Goal: Task Accomplishment & Management: Manage account settings

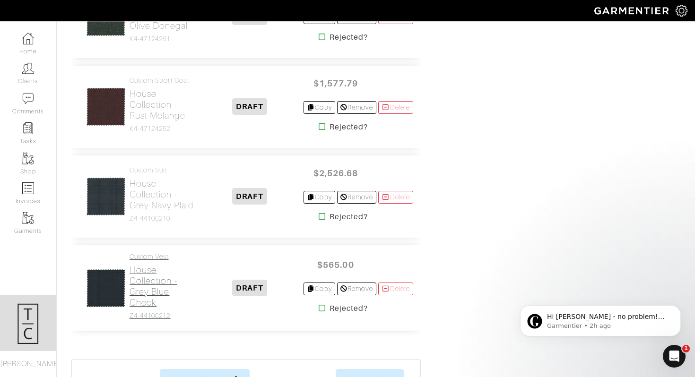
click at [163, 267] on h2 "House Collection - Grey Blue Check" at bounding box center [163, 286] width 67 height 43
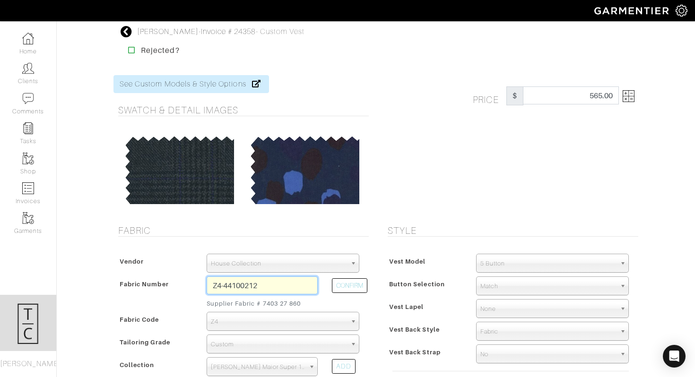
click at [239, 287] on input "Z4-44100212" at bounding box center [262, 286] width 111 height 18
paste input "text"
type input "Z4-44100210"
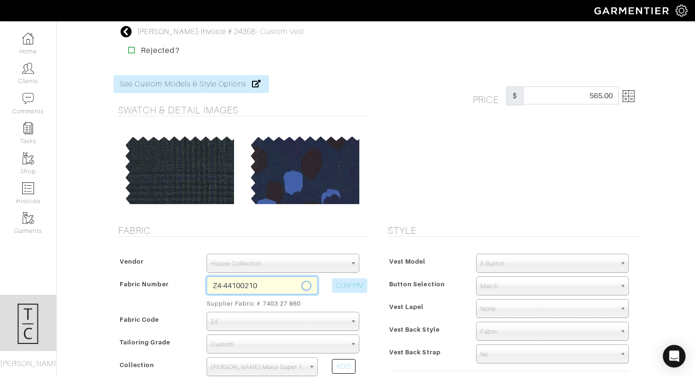
select select
type input "Grey Navy Plaid"
type input "579.93"
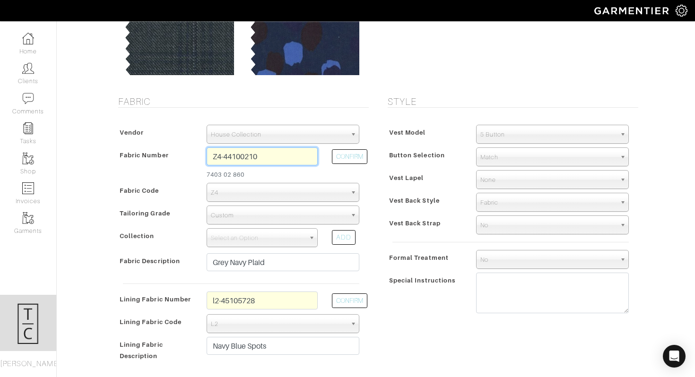
scroll to position [130, 0]
type input "Z4-44100210"
click at [264, 234] on span "Select an Option" at bounding box center [258, 237] width 94 height 19
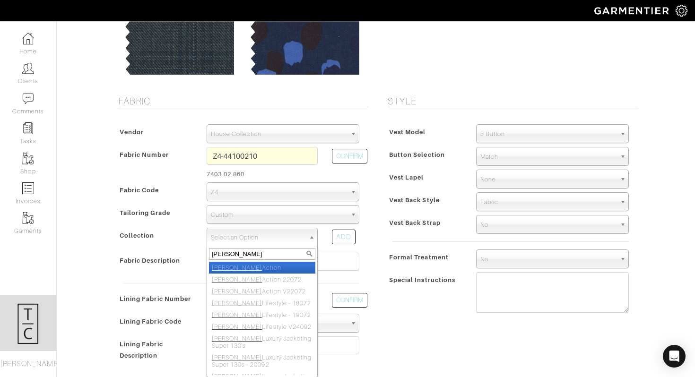
type input "reda m"
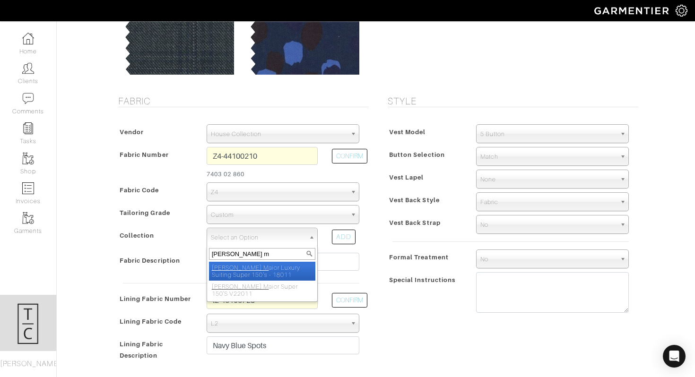
select select "218"
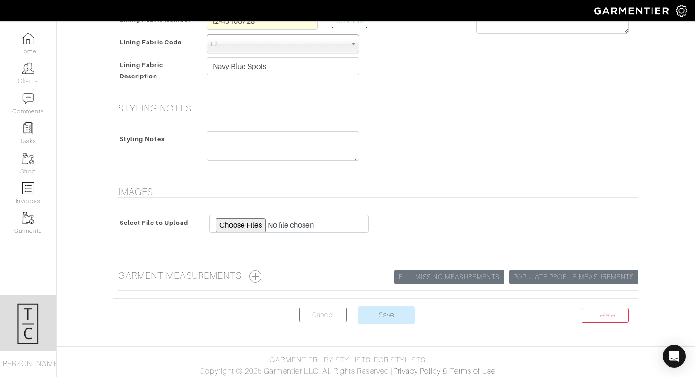
scroll to position [412, 0]
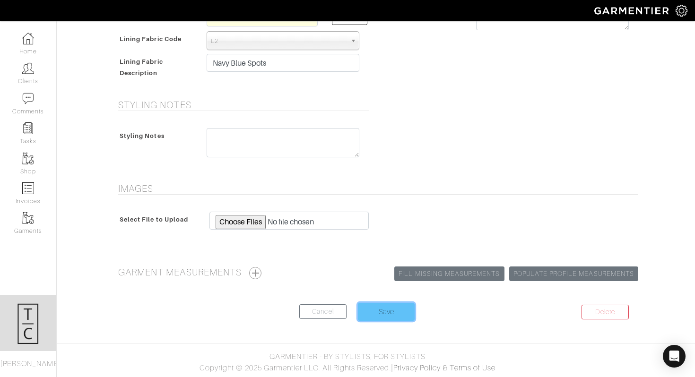
click at [395, 311] on input "Save" at bounding box center [386, 312] width 57 height 18
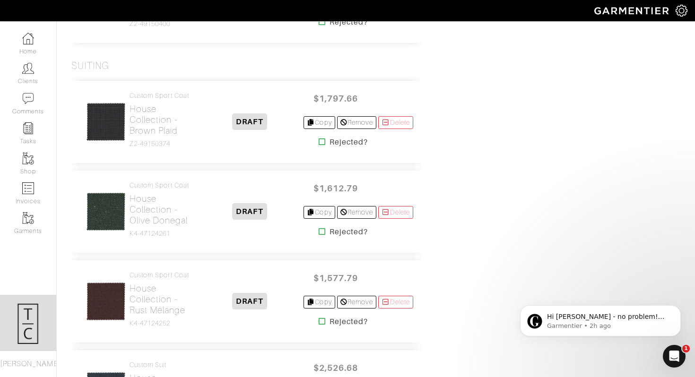
scroll to position [1439, 0]
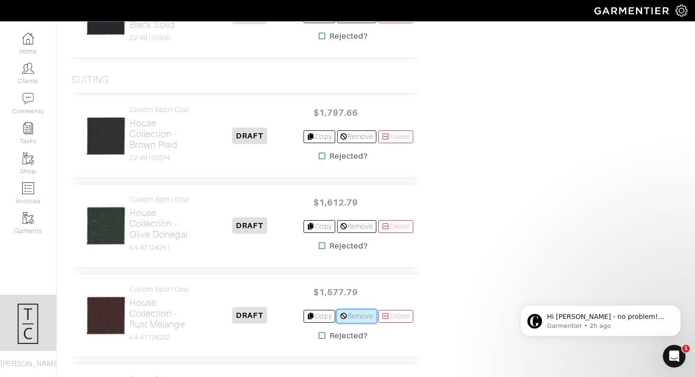
click at [346, 310] on link "Remove" at bounding box center [356, 316] width 39 height 13
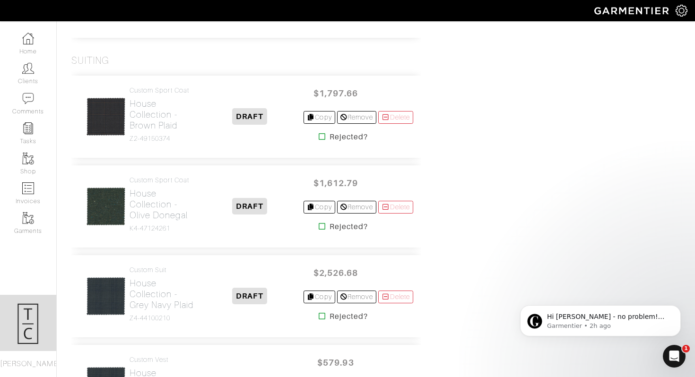
scroll to position [1457, 0]
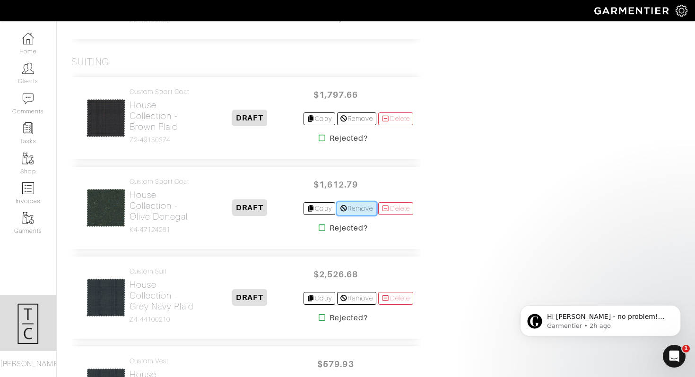
click at [350, 202] on link "Remove" at bounding box center [356, 208] width 39 height 13
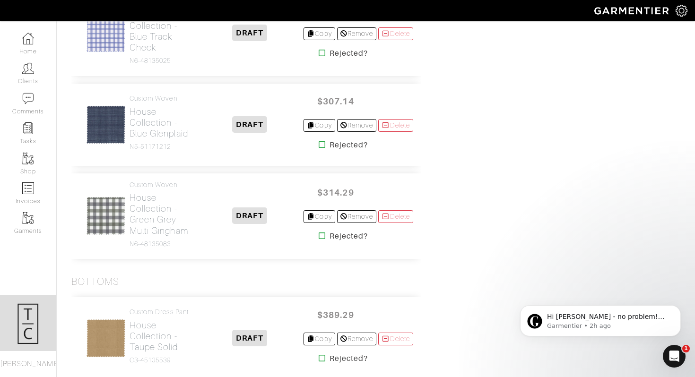
scroll to position [846, 0]
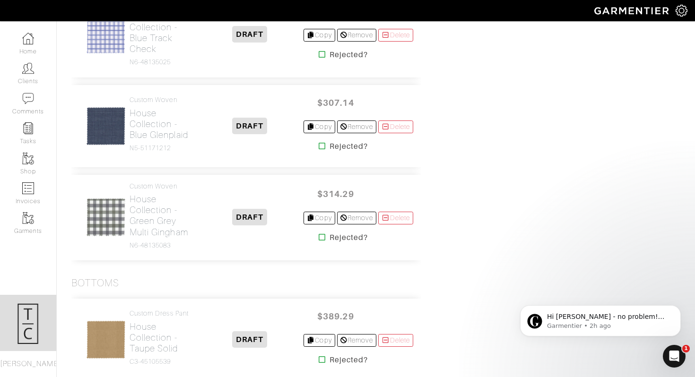
click at [103, 199] on img at bounding box center [106, 218] width 40 height 40
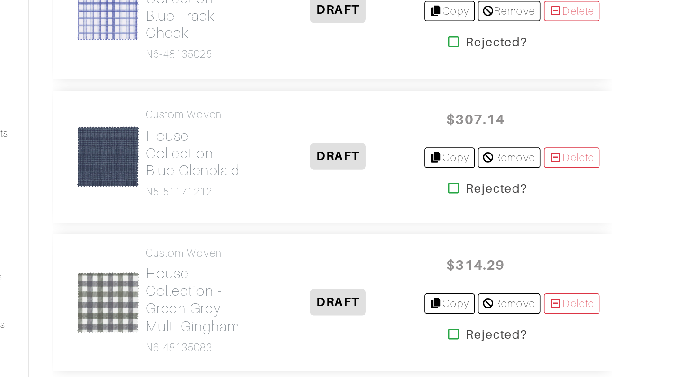
click at [109, 106] on img at bounding box center [106, 126] width 40 height 40
click at [140, 112] on h2 "House Collection - Blue Glenplaid" at bounding box center [163, 124] width 67 height 33
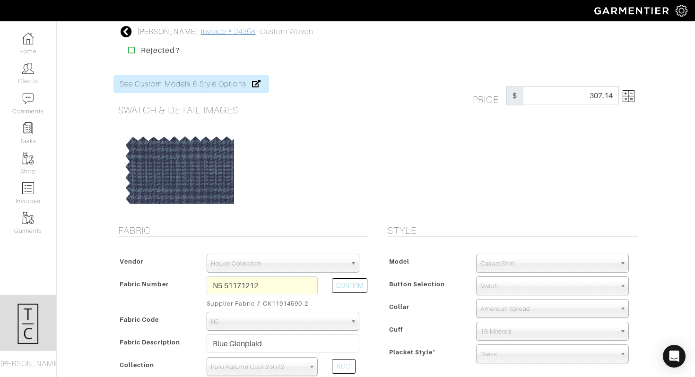
click at [223, 33] on link "Invoice # 24358" at bounding box center [228, 31] width 55 height 9
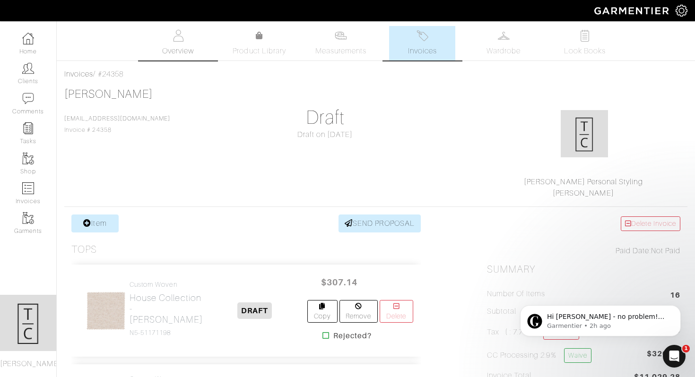
click at [175, 40] on img at bounding box center [178, 36] width 12 height 12
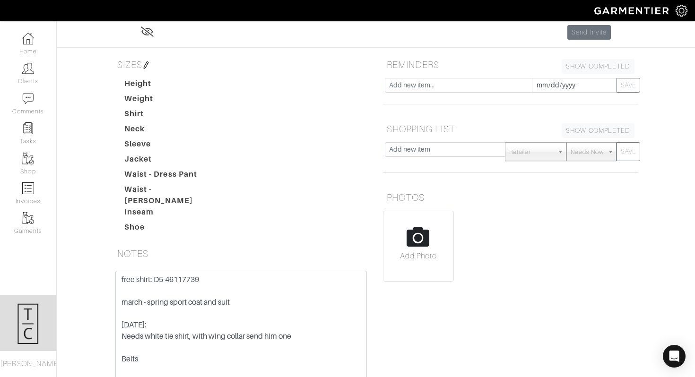
scroll to position [166, 0]
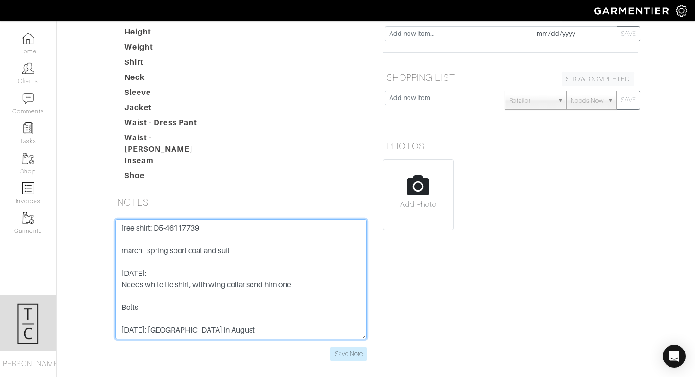
click at [237, 284] on textarea "free shirt: D5-46117739 march - spring sport coat and suit [DATE]: Needs white …" at bounding box center [241, 279] width 252 height 120
click at [235, 290] on textarea "free shirt: D5-46117739 march - spring sport coat and suit [DATE]: Needs white …" at bounding box center [241, 279] width 252 height 120
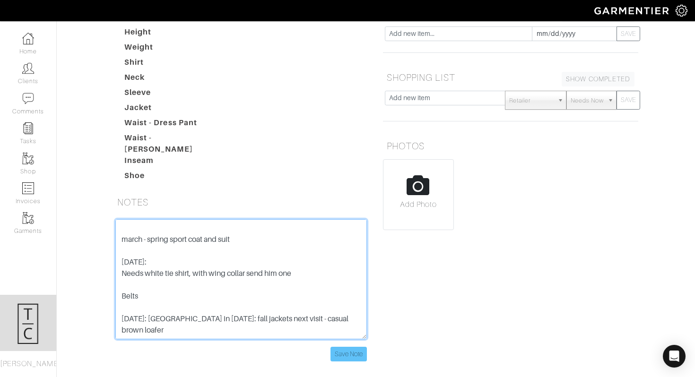
type textarea "free shirt: D5-46117739 march - spring sport coat and suit [DATE]: Needs white …"
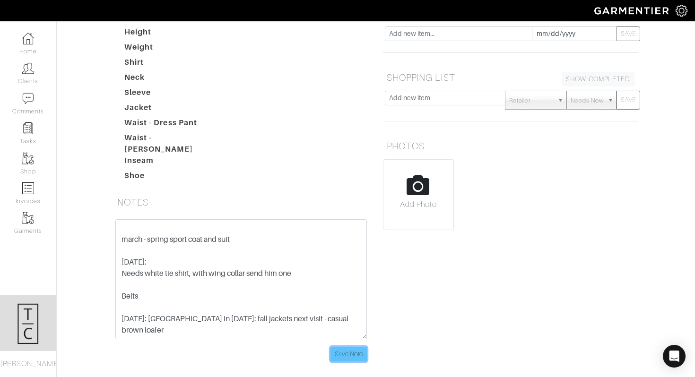
click at [334, 347] on input "Save Note" at bounding box center [348, 354] width 36 height 15
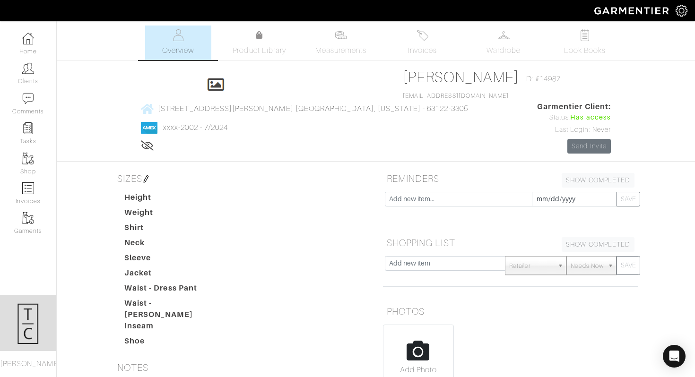
scroll to position [0, 0]
click at [358, 44] on link "Measurements" at bounding box center [341, 43] width 67 height 35
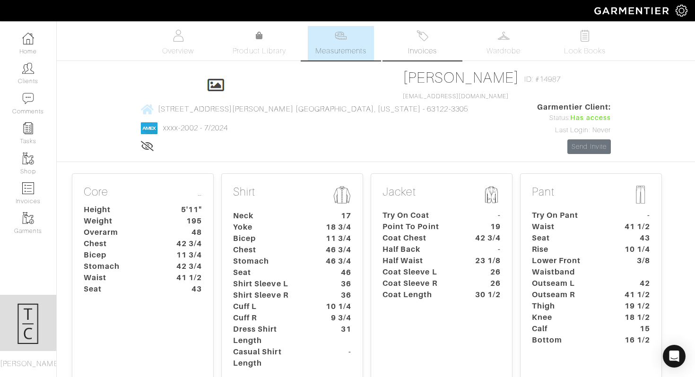
click at [421, 41] on img at bounding box center [423, 36] width 12 height 12
